Goal: Information Seeking & Learning: Learn about a topic

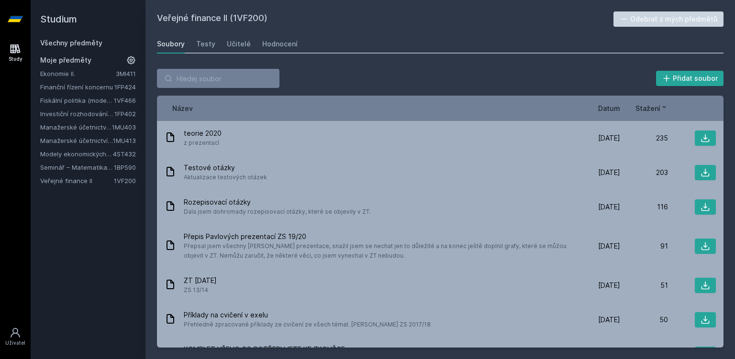
scroll to position [107, 0]
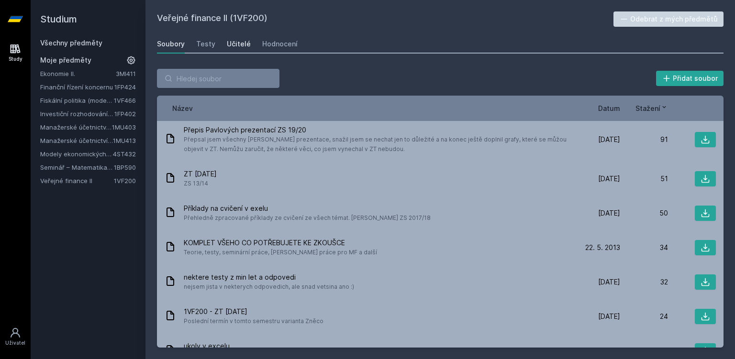
click at [242, 44] on div "Učitelé" at bounding box center [239, 44] width 24 height 10
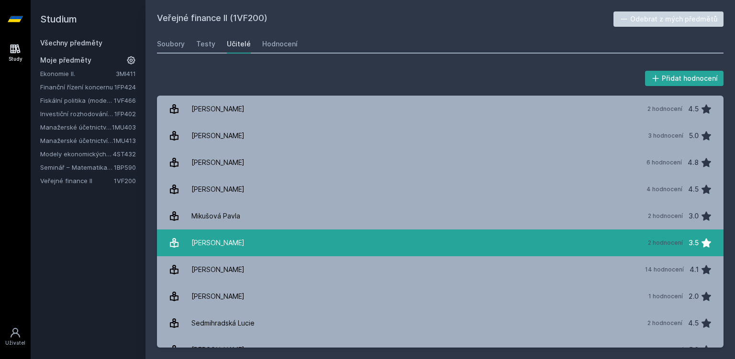
scroll to position [42, 0]
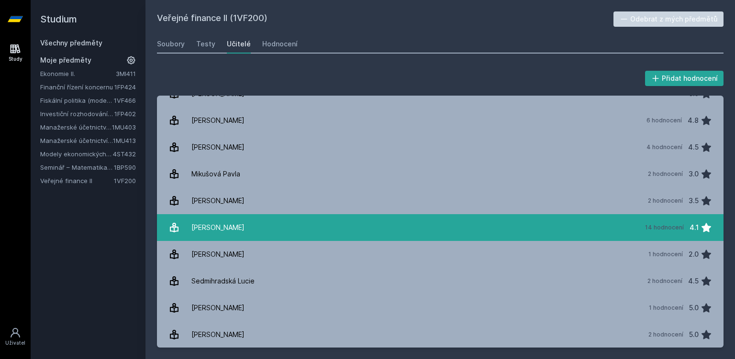
click at [254, 224] on link "[PERSON_NAME][DATE] hodnocení 4.1" at bounding box center [440, 227] width 566 height 27
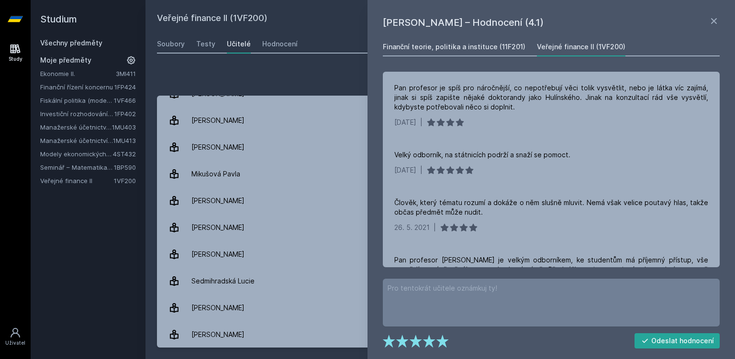
click at [485, 53] on link "Finanční teorie, politika a instituce (11F201)" at bounding box center [454, 46] width 143 height 19
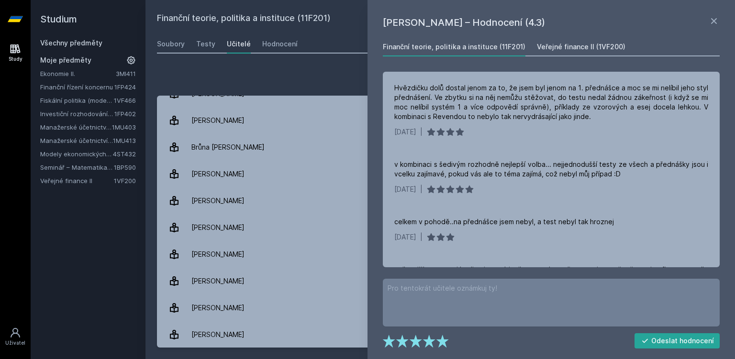
click at [584, 46] on div "Veřejné finance II (1VF200)" at bounding box center [581, 47] width 88 height 10
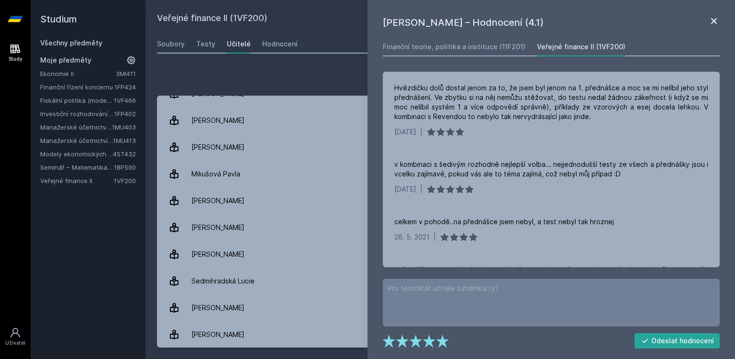
click at [716, 20] on icon at bounding box center [713, 20] width 11 height 11
